Goal: Task Accomplishment & Management: Manage account settings

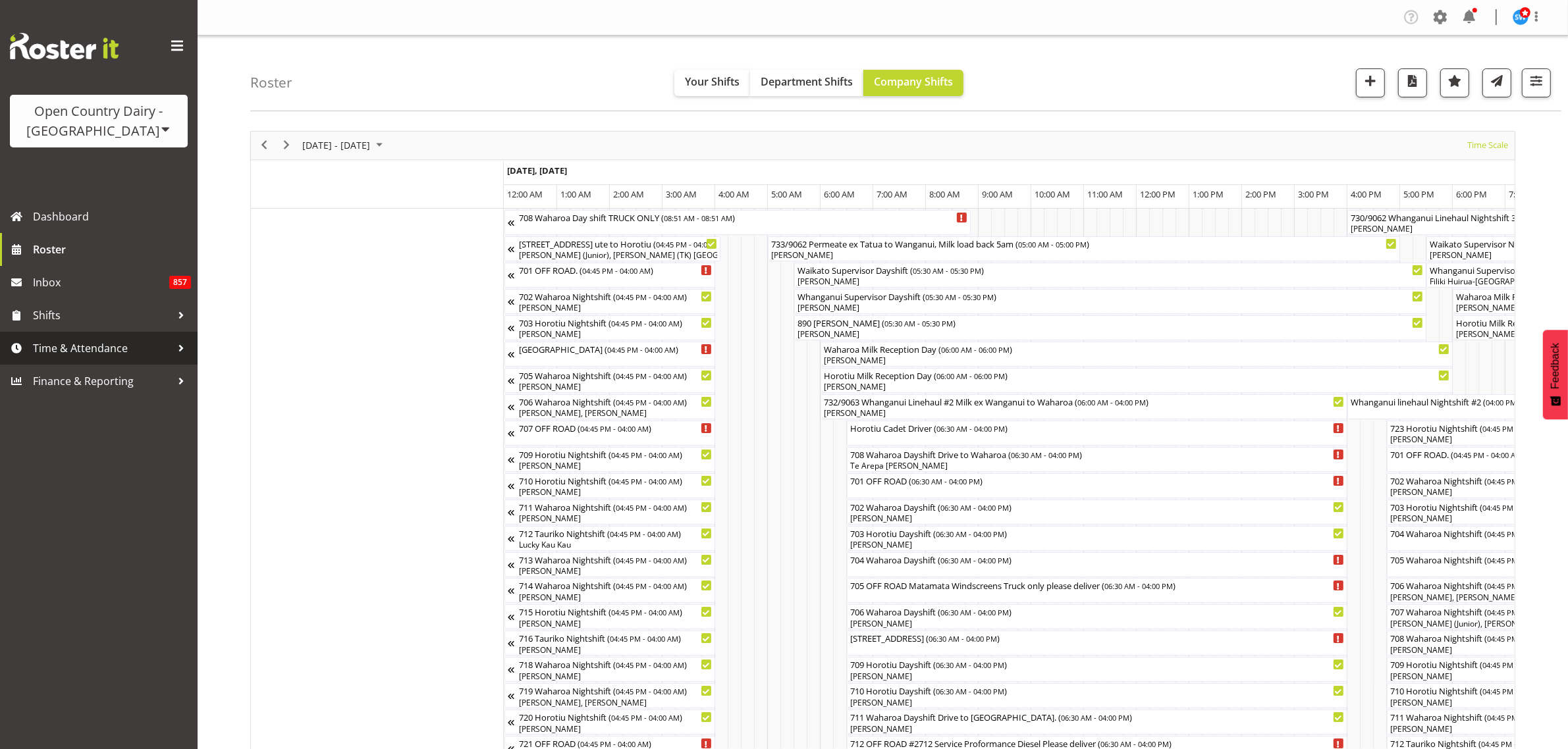
scroll to position [0, 2807]
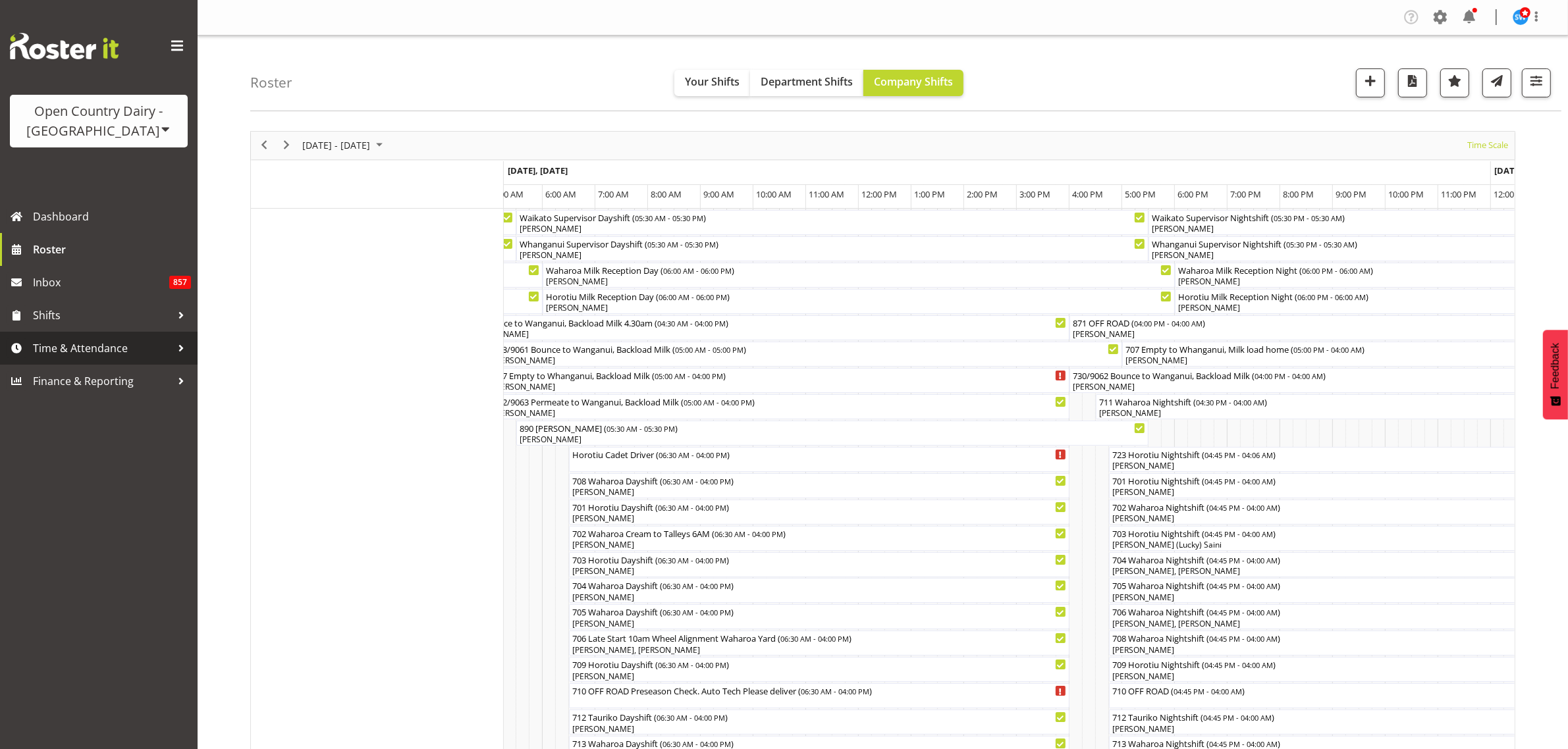
click at [65, 346] on span "Time & Attendance" at bounding box center [102, 348] width 138 height 20
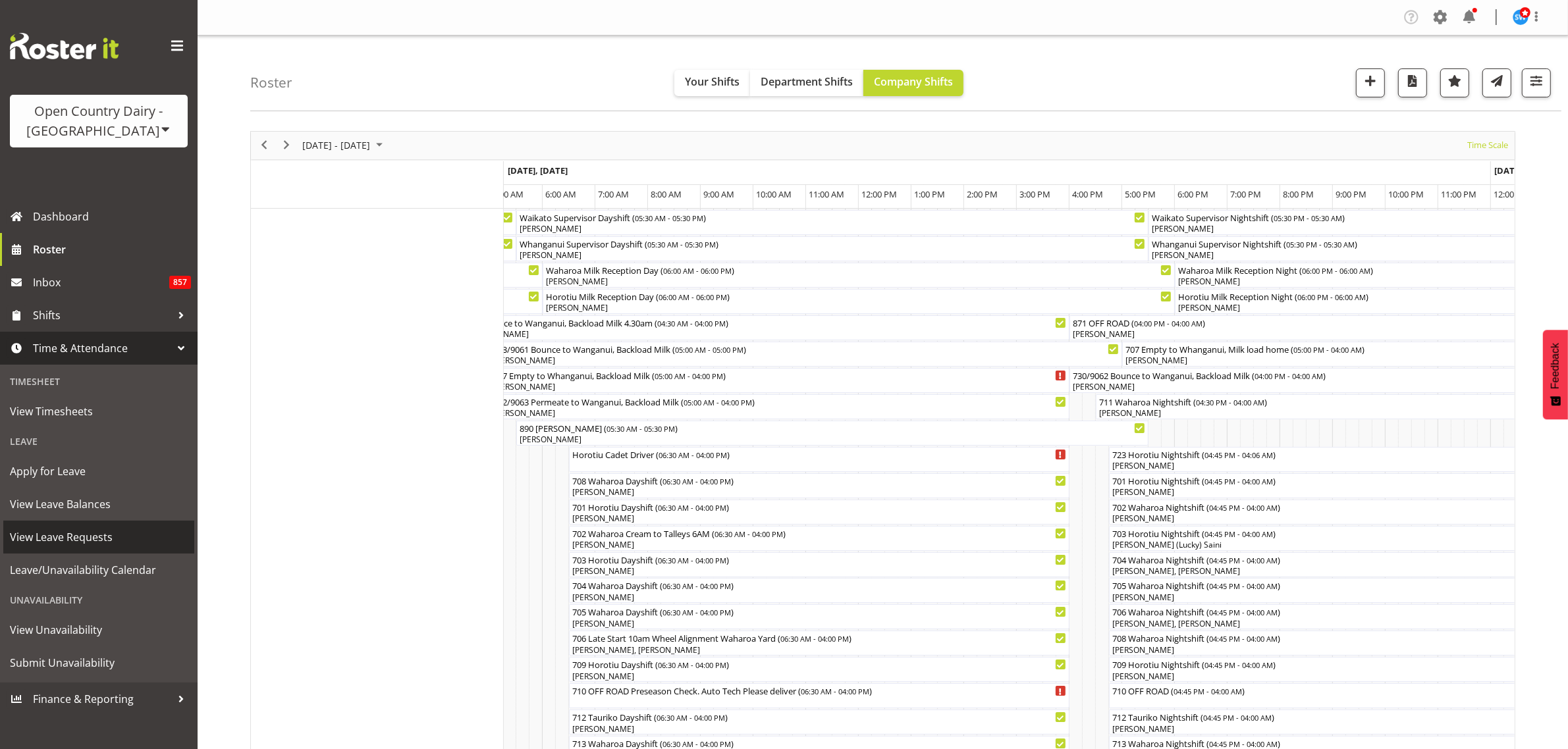
click at [72, 534] on span "View Leave Requests" at bounding box center [98, 537] width 178 height 20
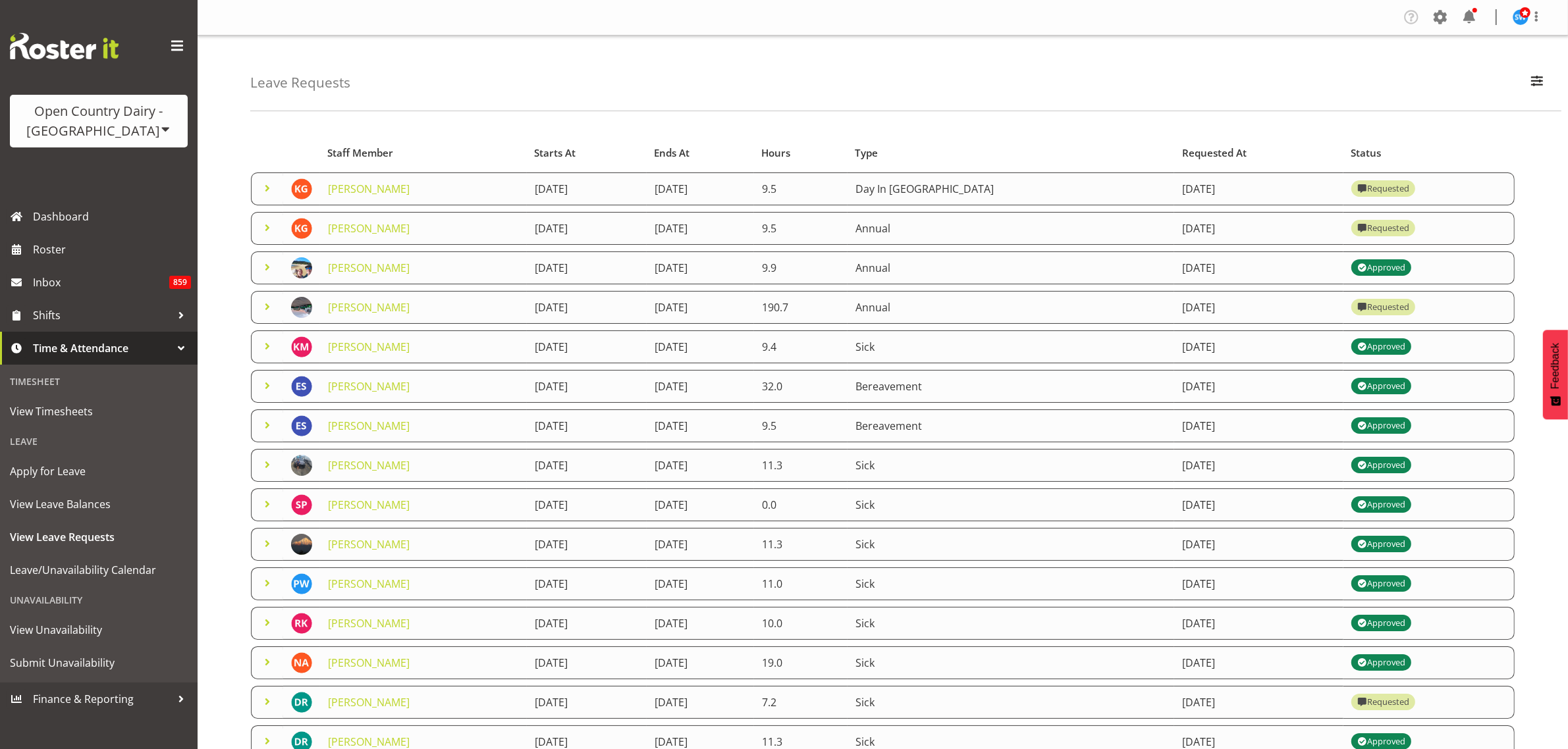
click at [270, 192] on span at bounding box center [267, 188] width 16 height 16
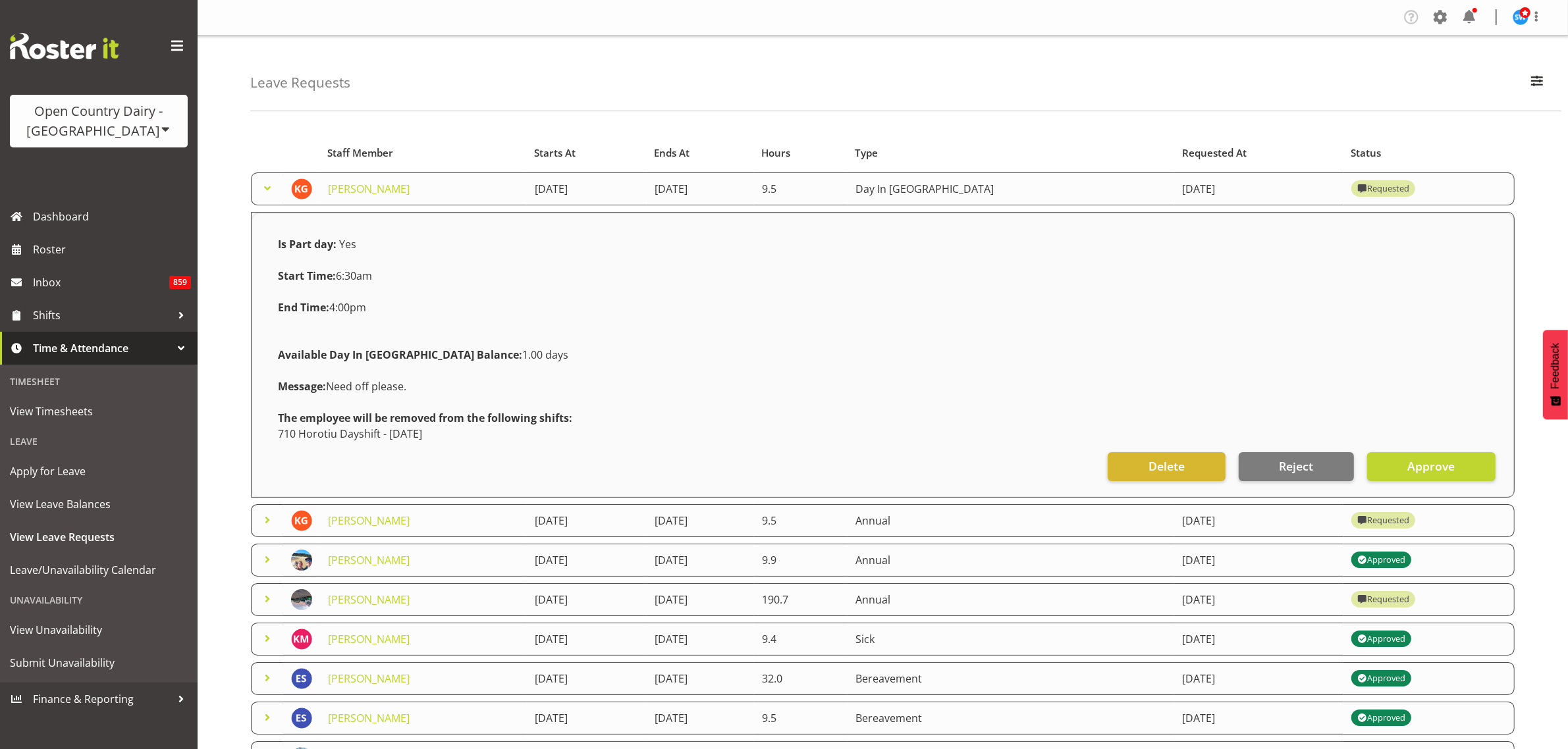
click at [270, 520] on span at bounding box center [267, 520] width 16 height 16
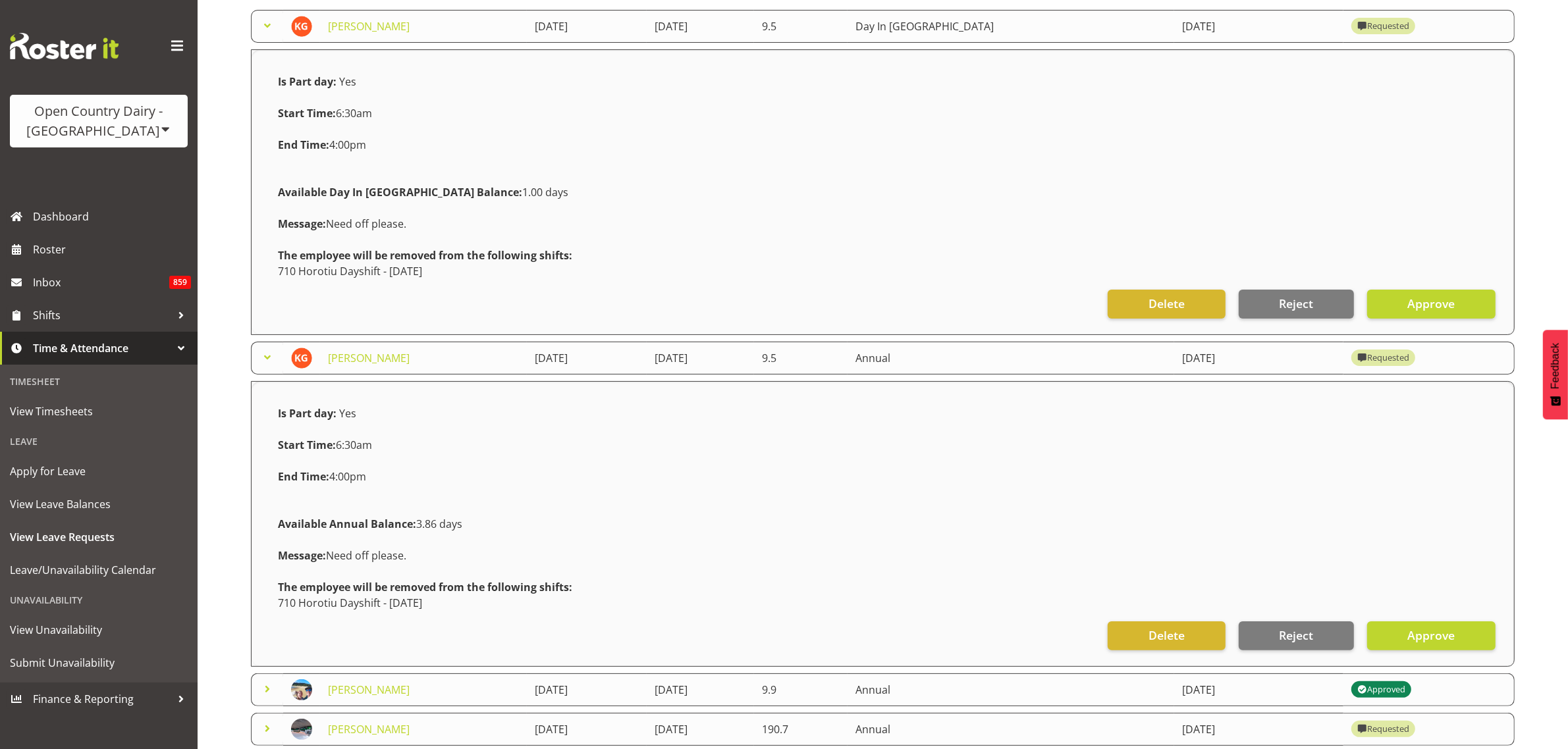
scroll to position [165, 0]
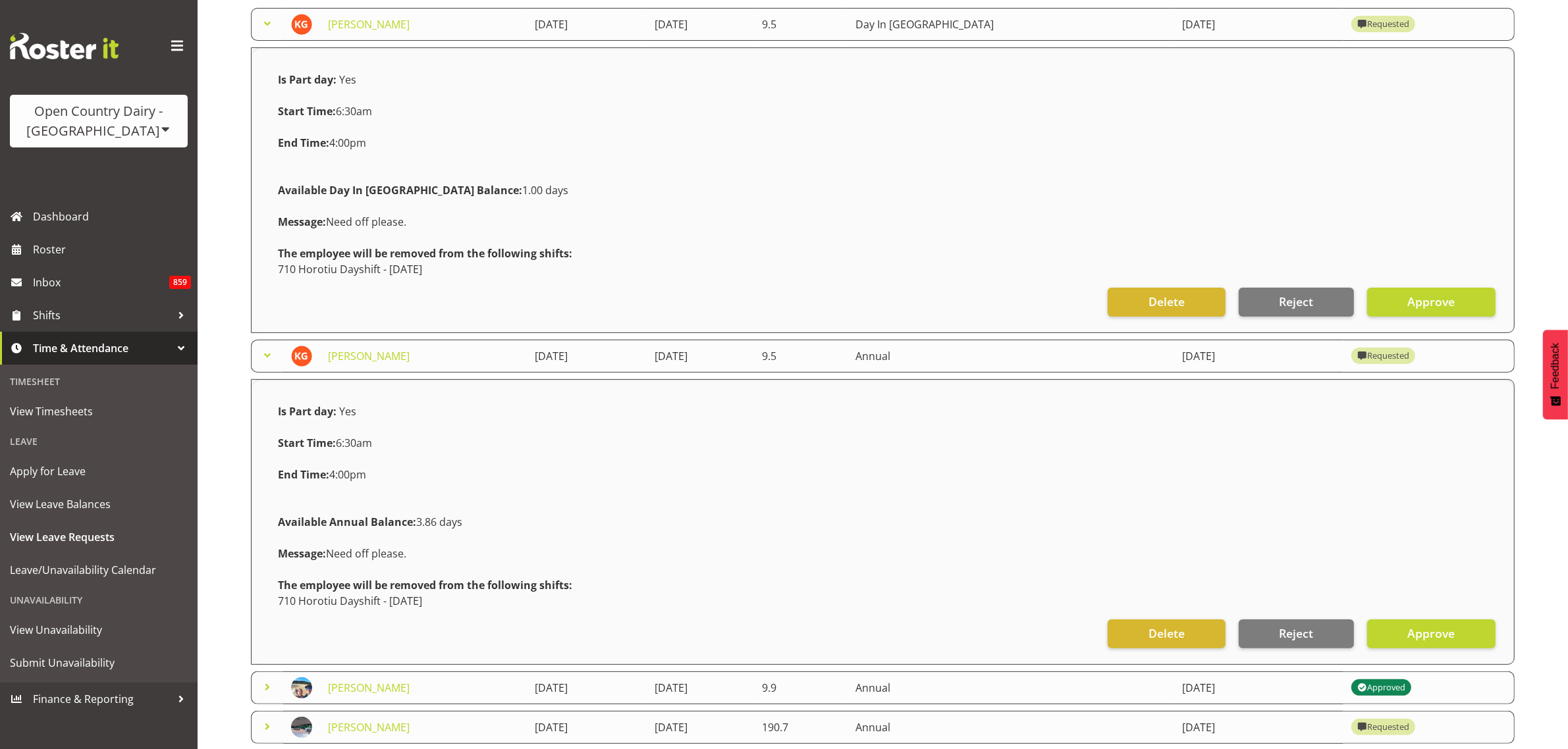
click at [269, 27] on span at bounding box center [267, 23] width 16 height 16
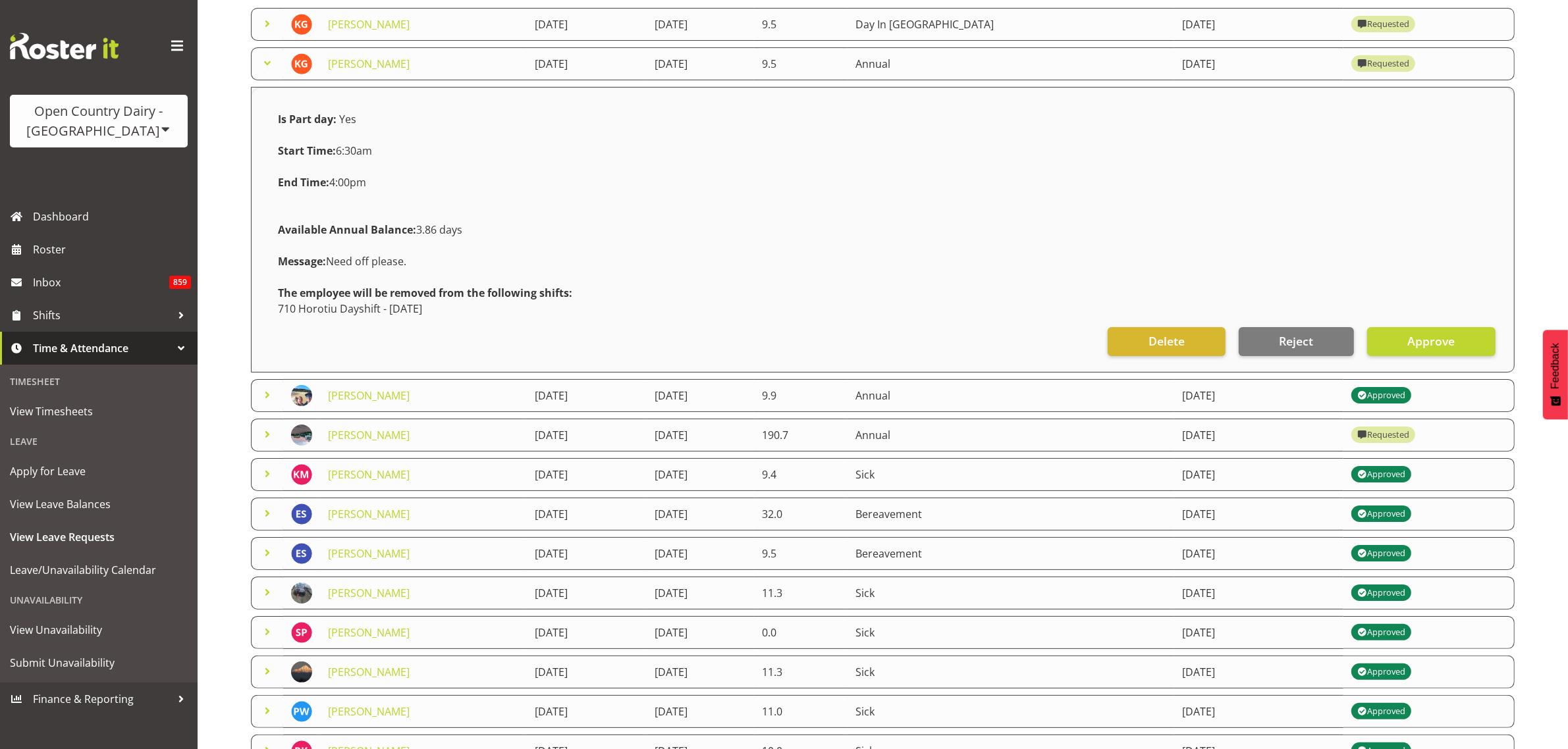
click at [267, 66] on span at bounding box center [267, 63] width 16 height 16
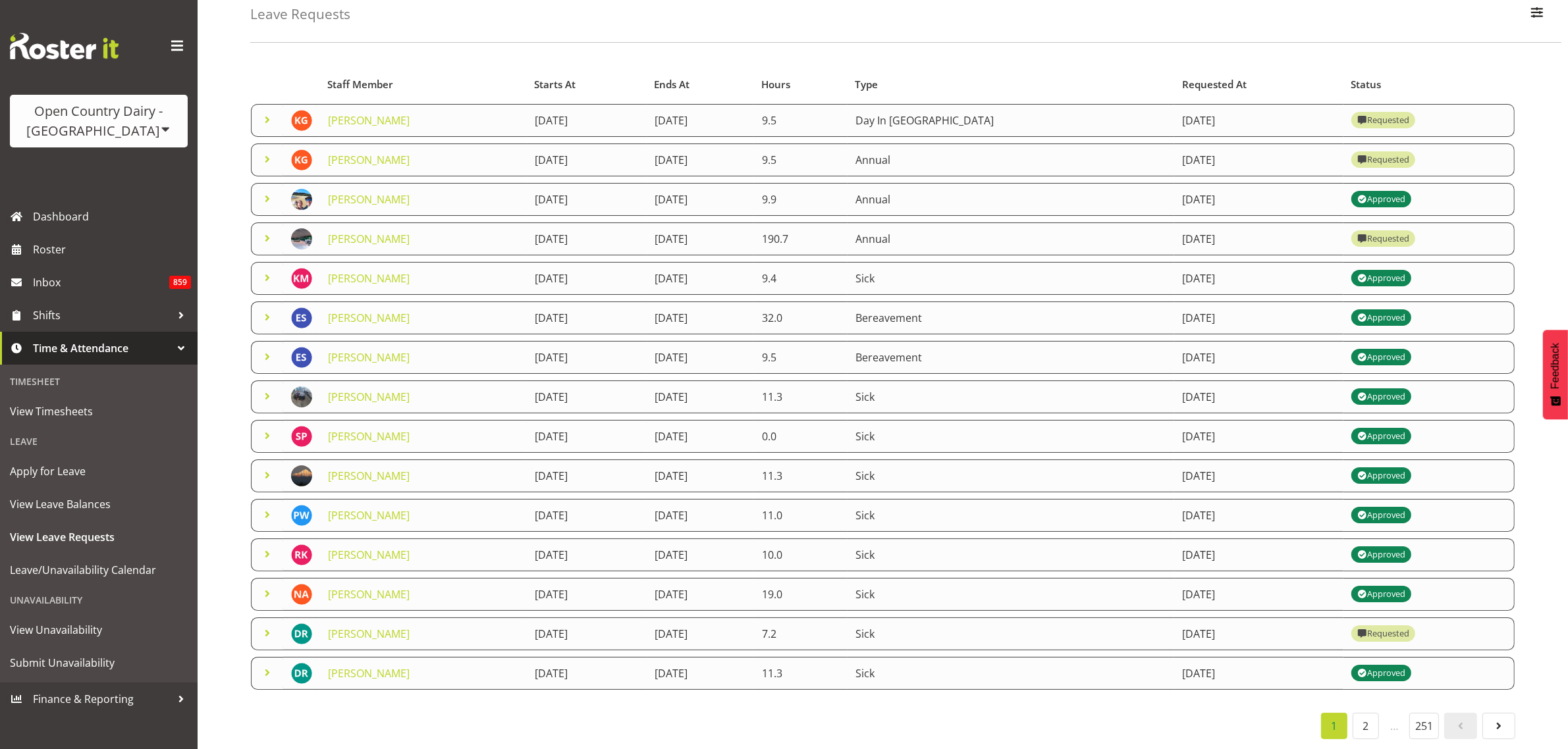
click at [262, 626] on span at bounding box center [267, 633] width 16 height 16
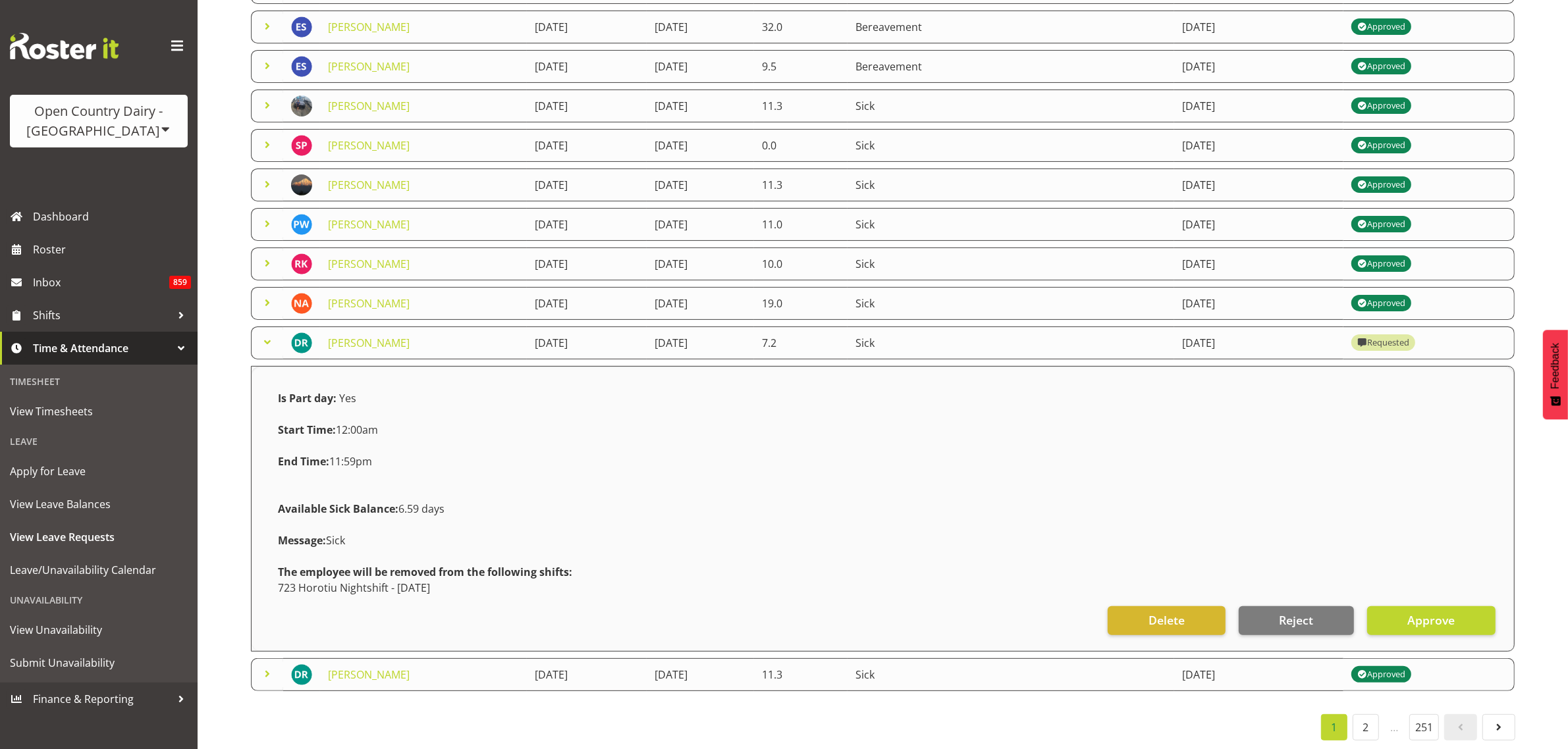
scroll to position [378, 0]
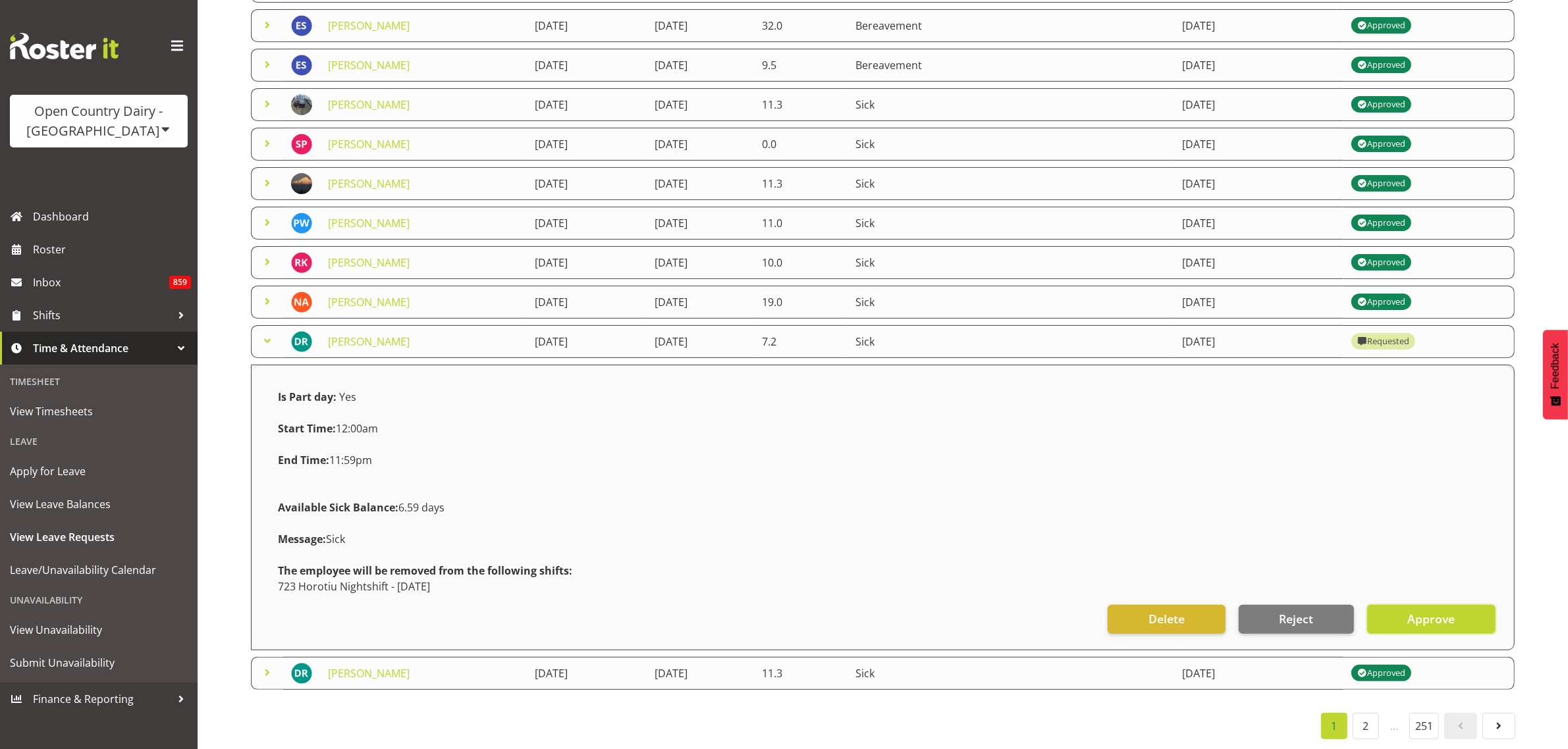
click at [1461, 609] on button "Approve" at bounding box center [1432, 620] width 128 height 29
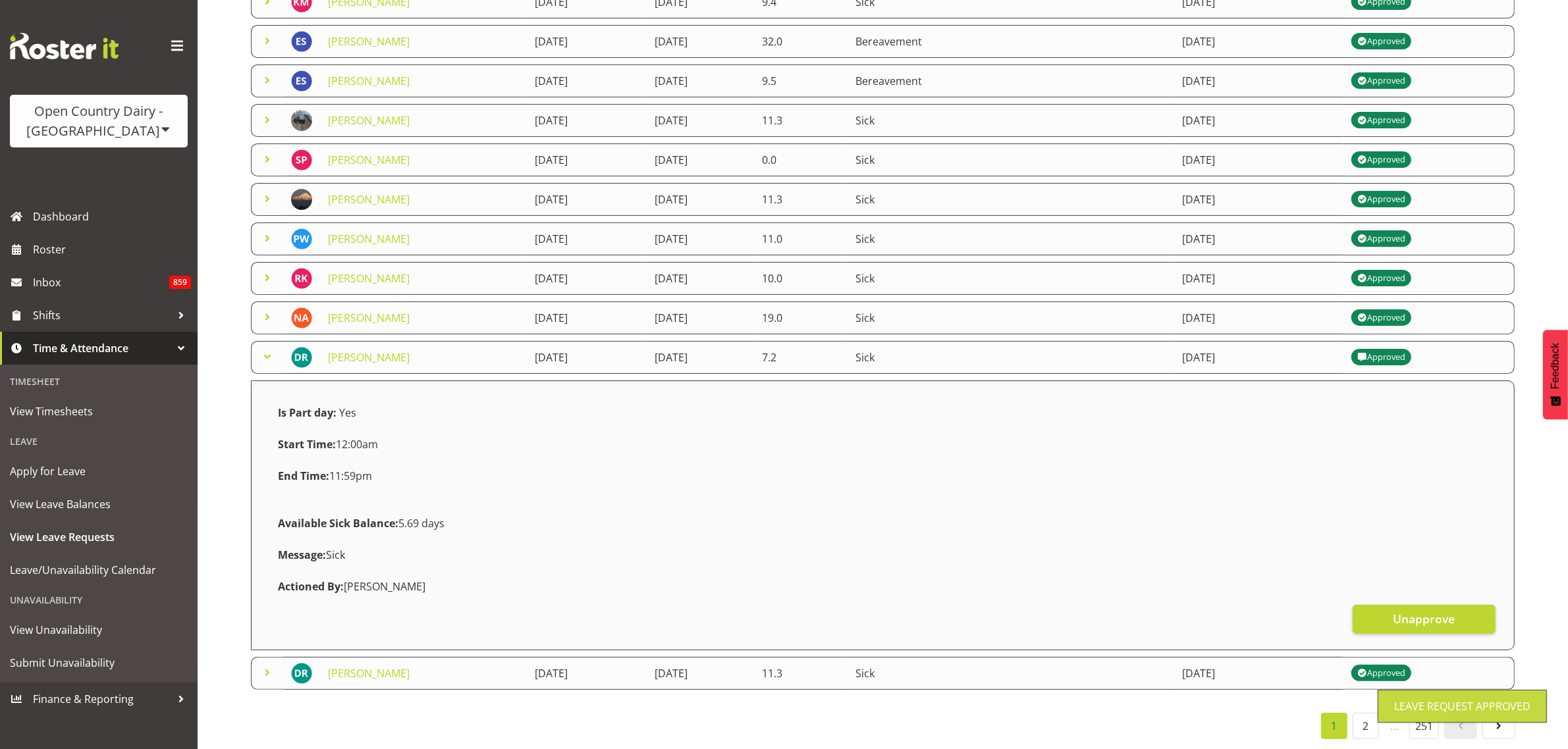
scroll to position [362, 0]
click at [101, 504] on span "View Leave Balances" at bounding box center [98, 504] width 178 height 20
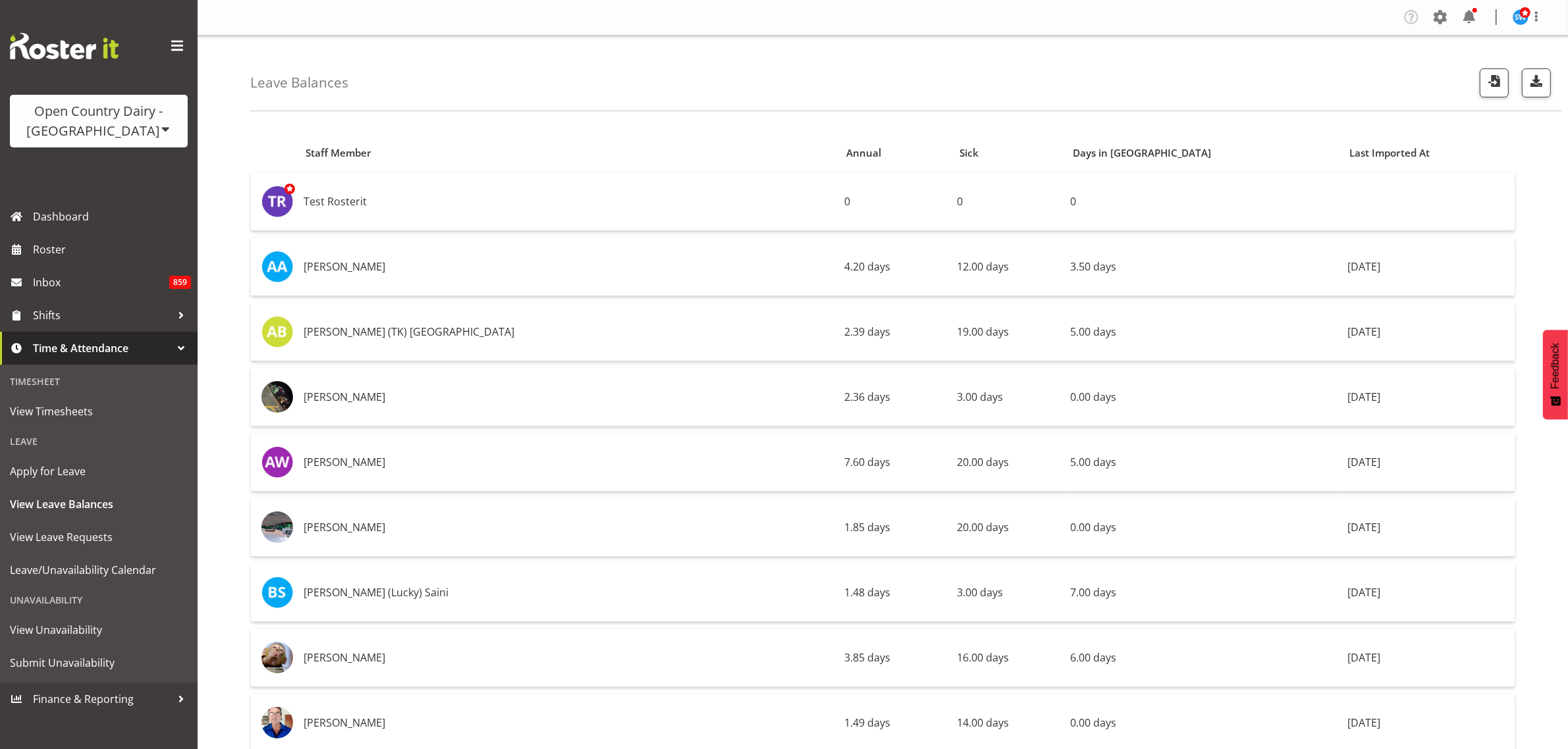
click at [838, 91] on div "Leave Balances" at bounding box center [905, 73] width 1311 height 76
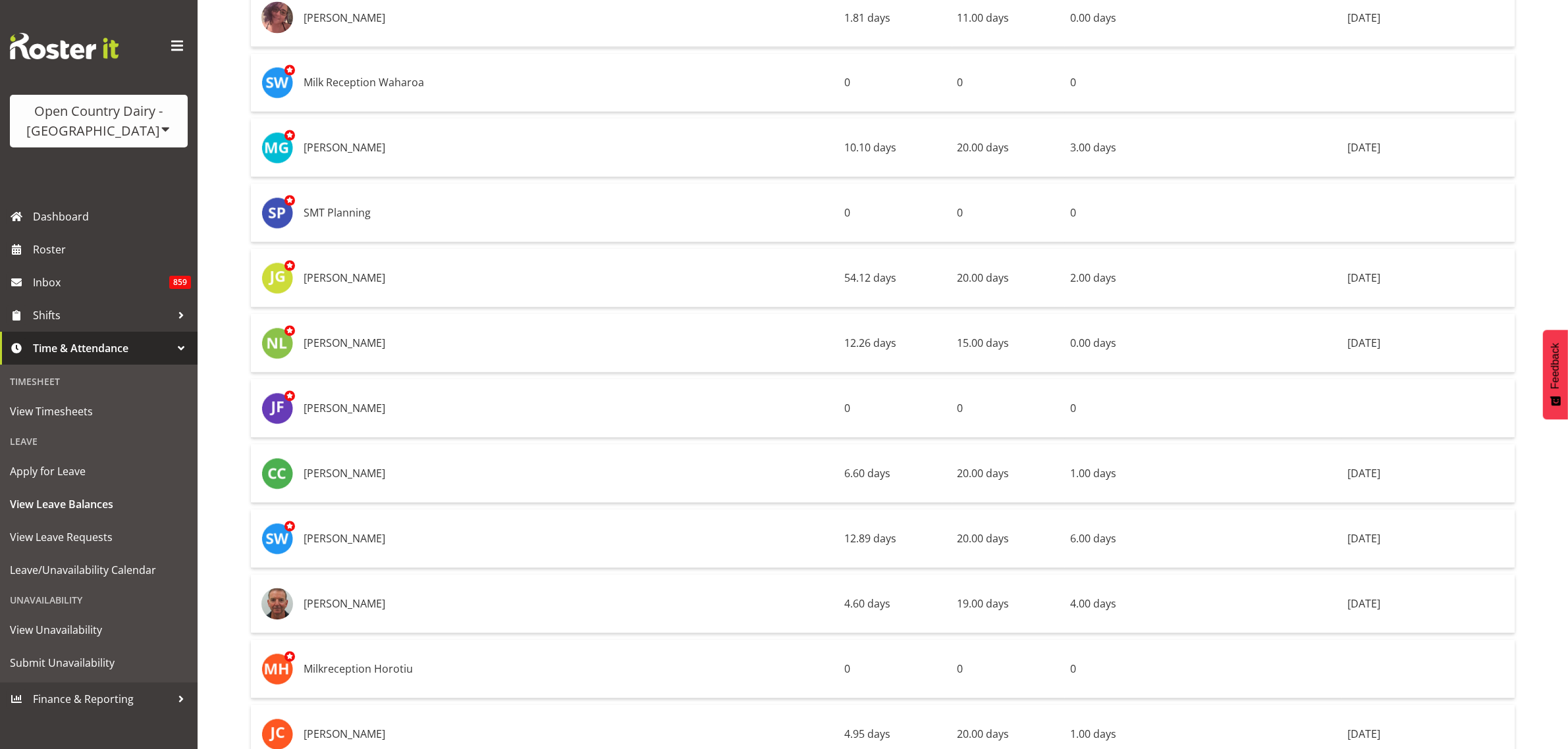
scroll to position [2983, 0]
